Goal: Task Accomplishment & Management: Use online tool/utility

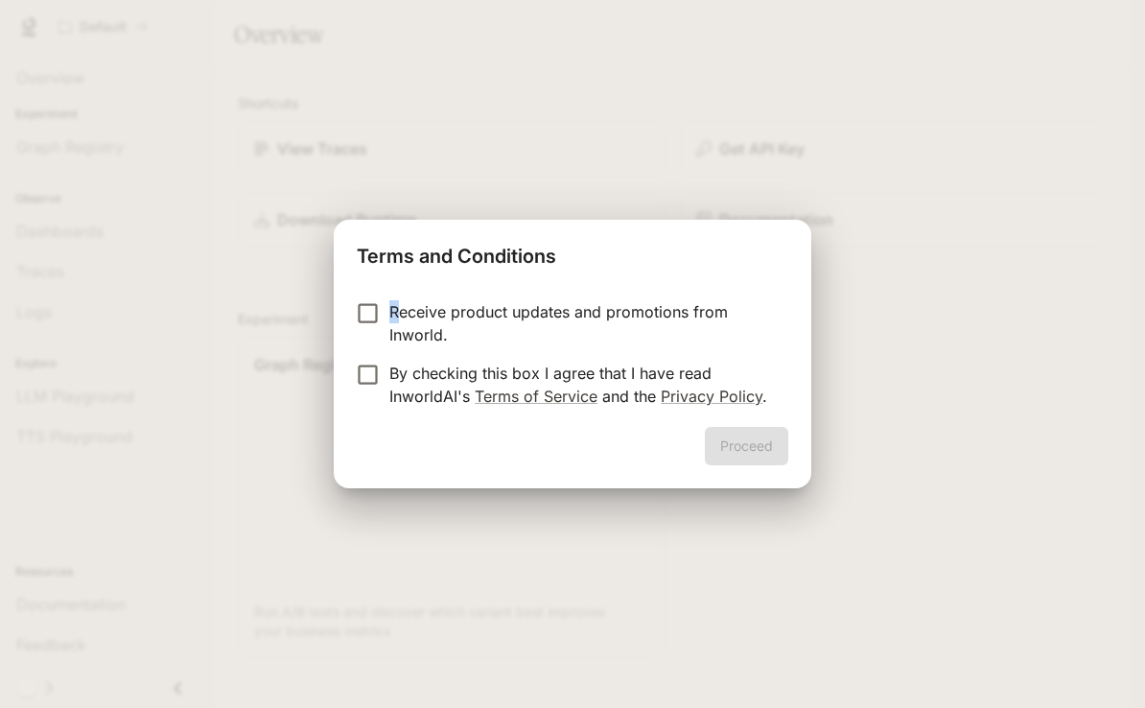
click at [387, 317] on label "Receive product updates and promotions from Inworld." at bounding box center [559, 323] width 427 height 46
click at [775, 452] on button "Proceed" at bounding box center [746, 446] width 83 height 38
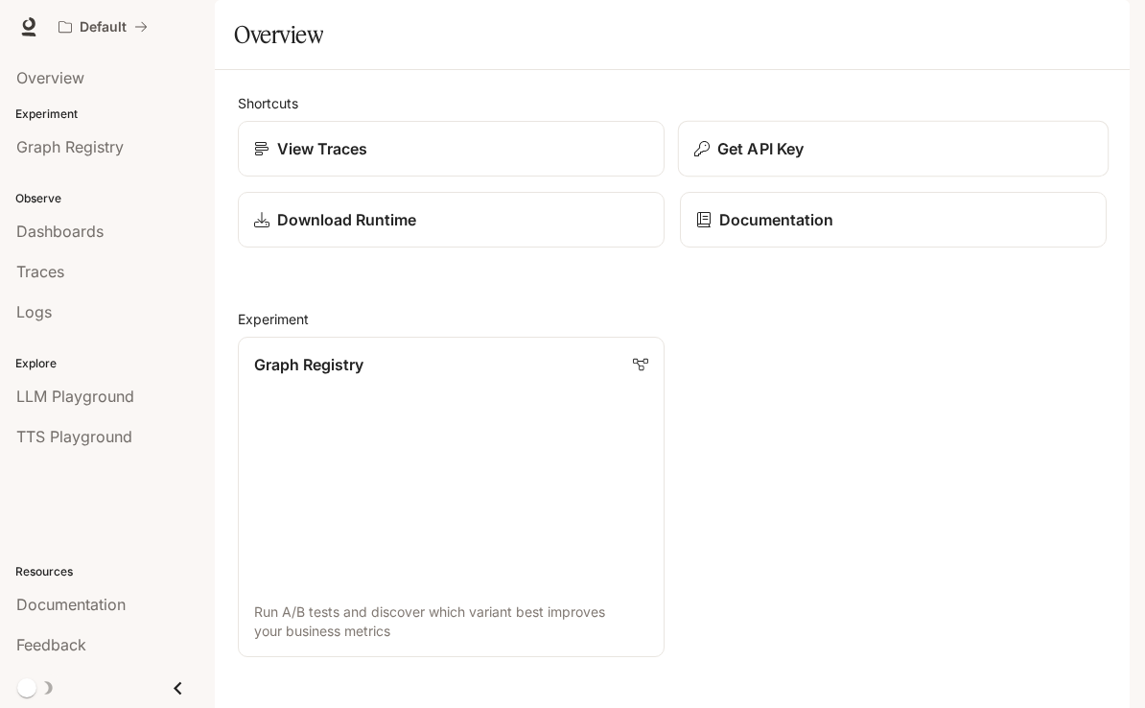
click at [744, 160] on p "Get API Key" at bounding box center [761, 148] width 86 height 23
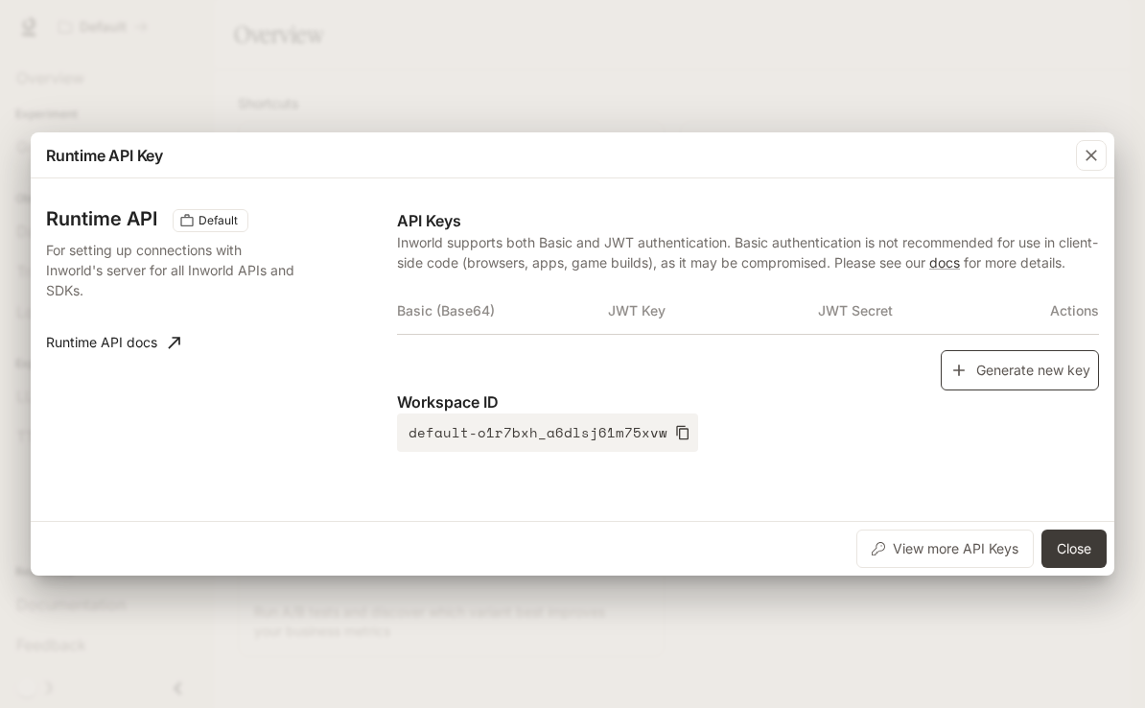
click at [1000, 384] on button "Generate new key" at bounding box center [1020, 370] width 158 height 41
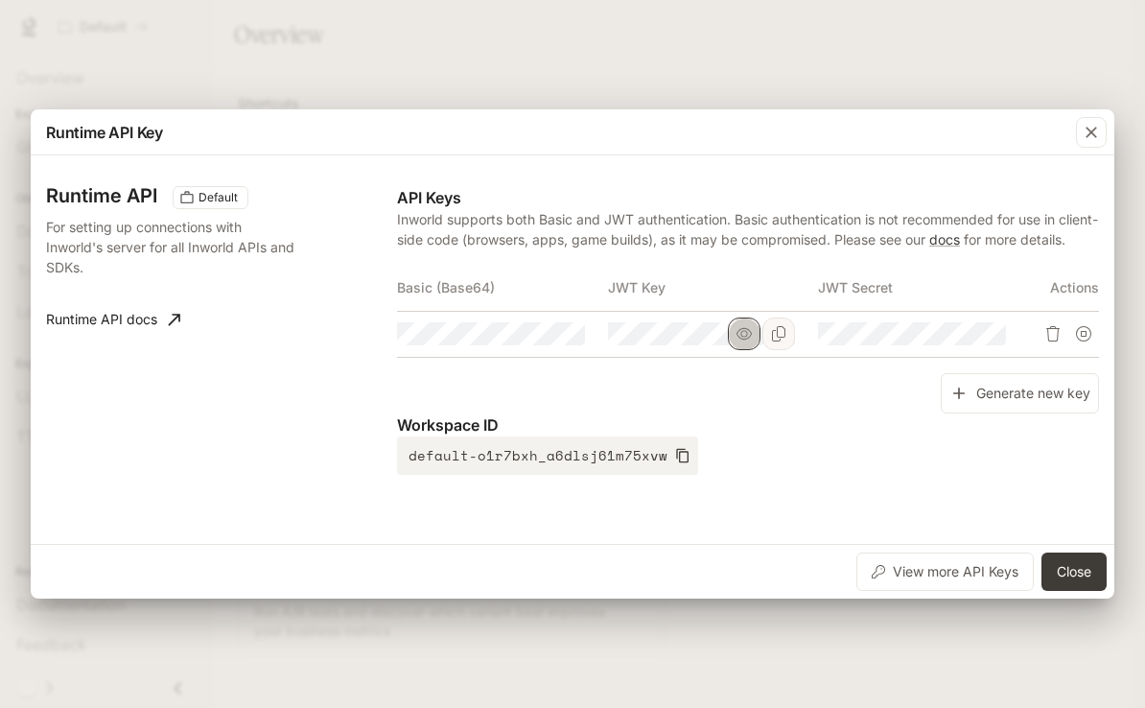
click at [741, 329] on icon "button" at bounding box center [744, 334] width 15 height 12
click at [540, 330] on icon "button" at bounding box center [534, 333] width 15 height 15
click at [951, 332] on icon "button" at bounding box center [955, 333] width 15 height 15
click at [569, 330] on icon "Copy Basic (Base64)" at bounding box center [568, 333] width 15 height 15
click at [1101, 119] on div "button" at bounding box center [1091, 132] width 31 height 31
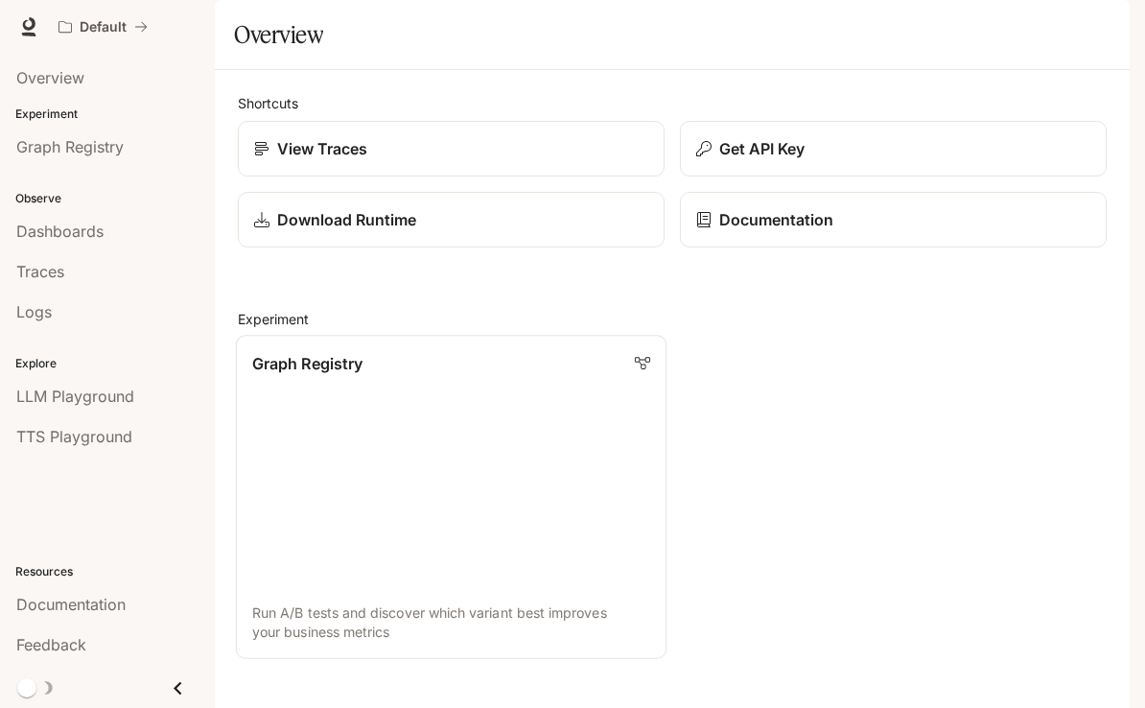
scroll to position [192, 0]
click at [63, 88] on span "Overview" at bounding box center [50, 77] width 68 height 23
